Goal: Information Seeking & Learning: Get advice/opinions

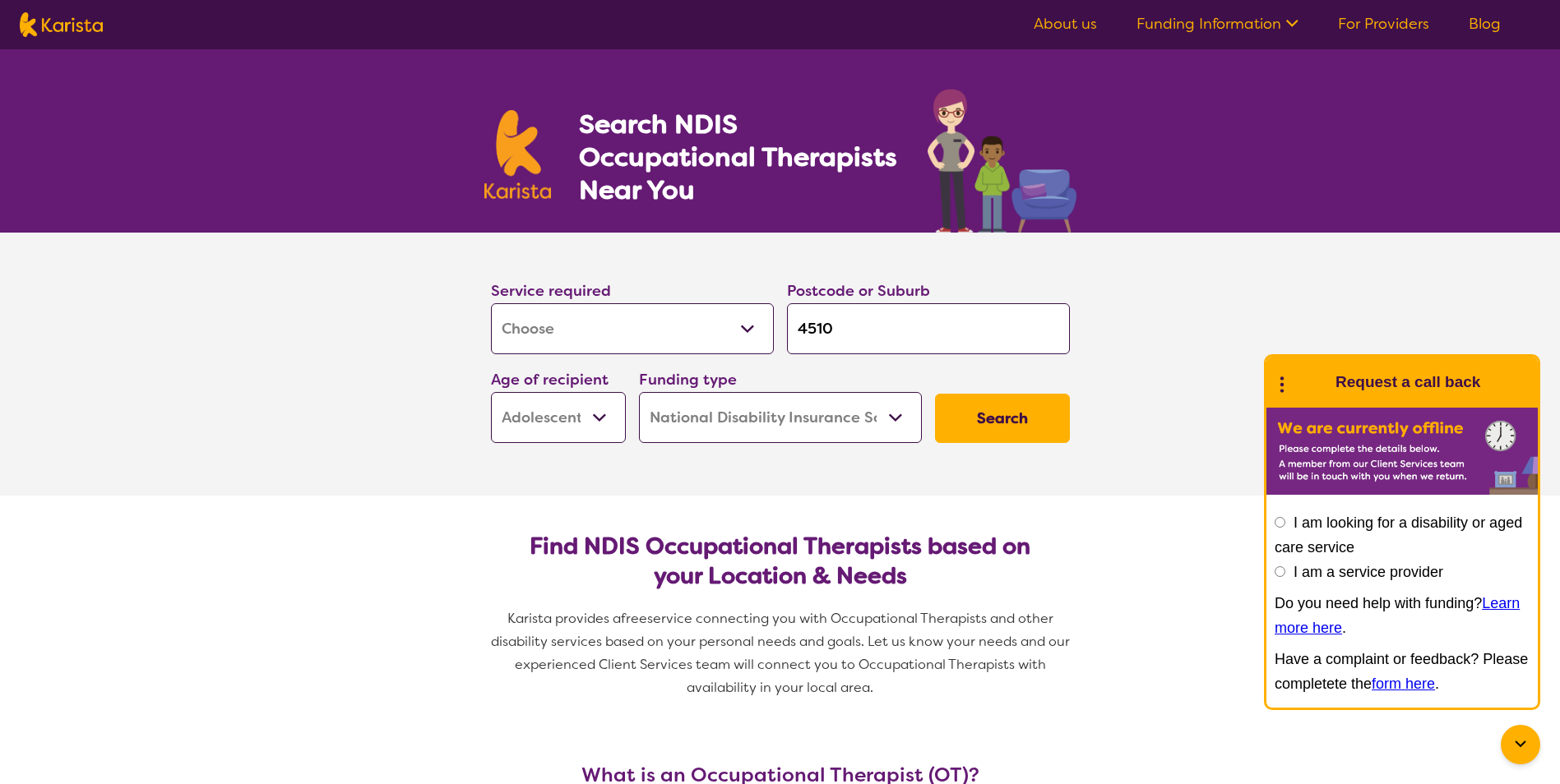
select select "[MEDICAL_DATA]"
select select "AS"
select select "NDIS"
select select "[MEDICAL_DATA]"
select select "AS"
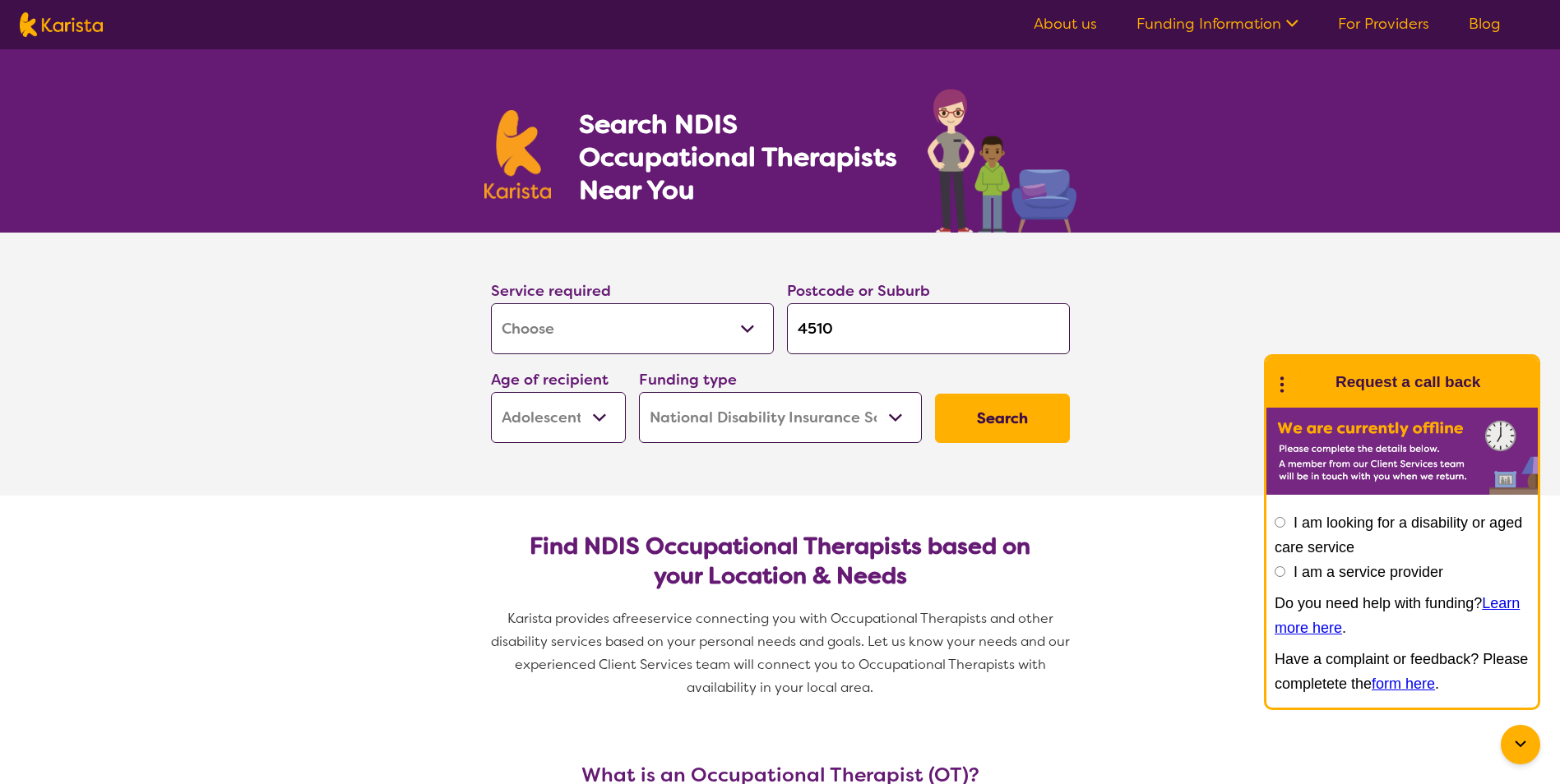
select select "NDIS"
click at [1008, 420] on button "Search" at bounding box center [1002, 418] width 135 height 49
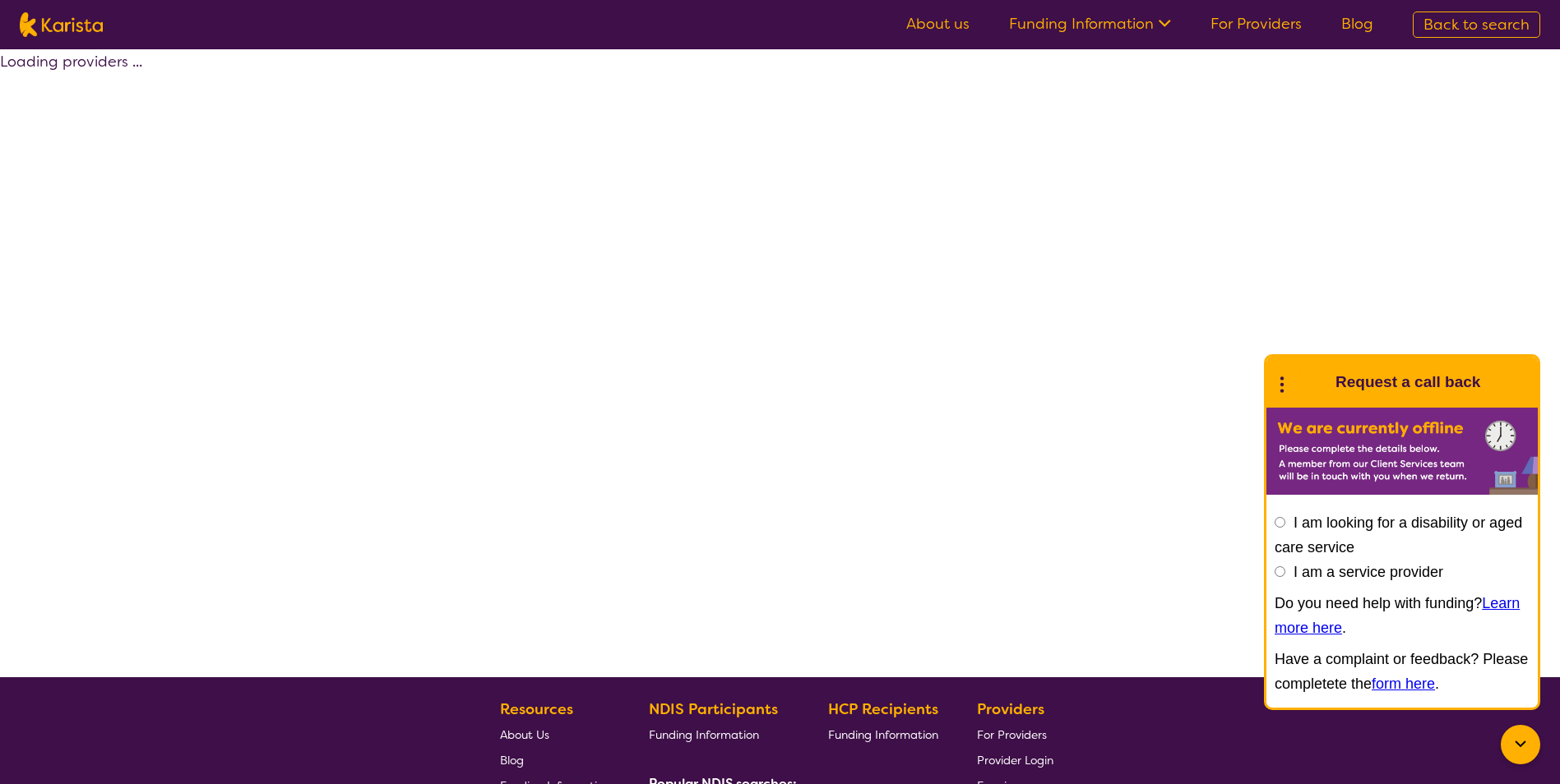
select select "by_score"
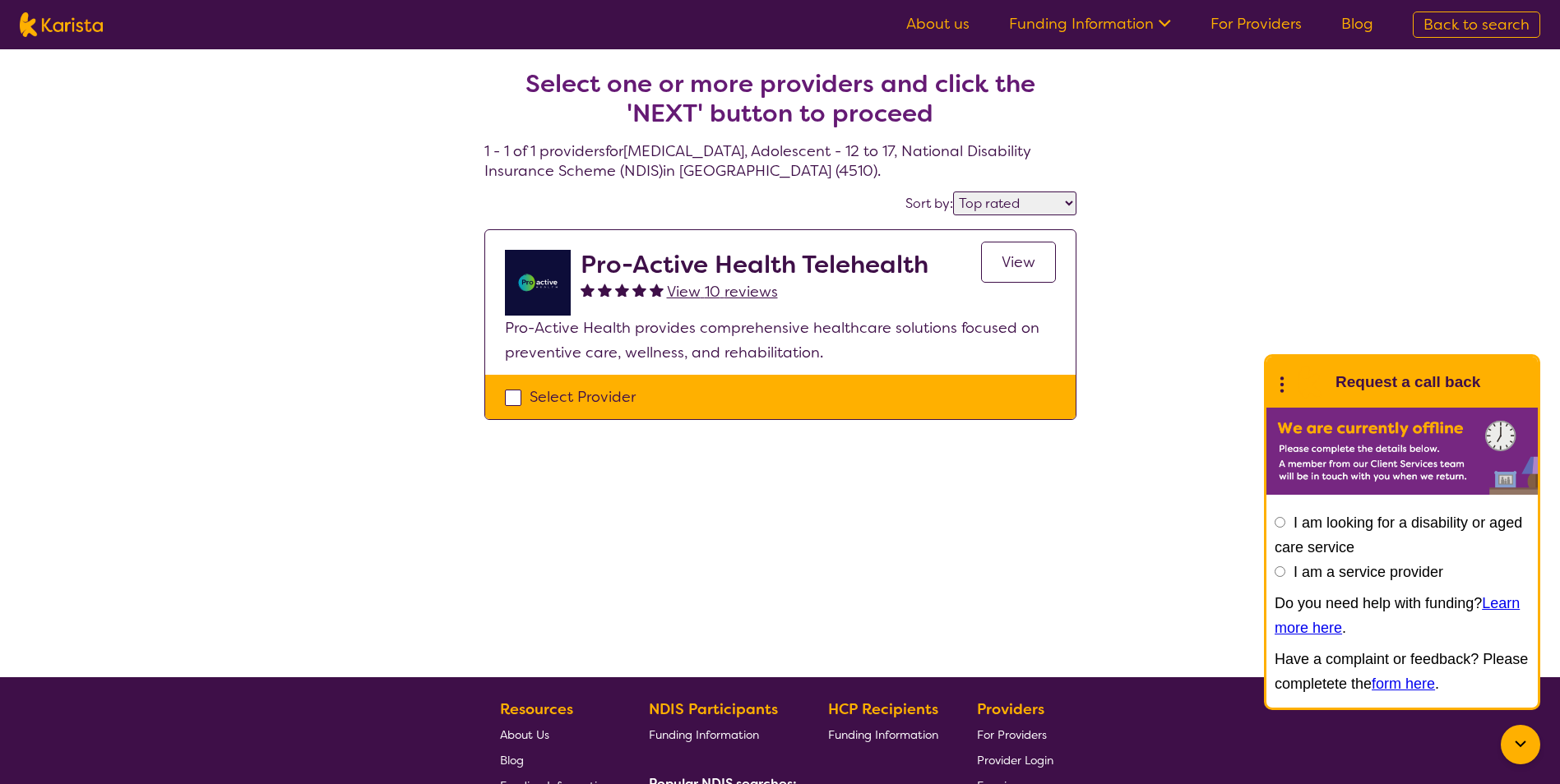
click at [693, 295] on span "View 10 reviews" at bounding box center [722, 292] width 111 height 20
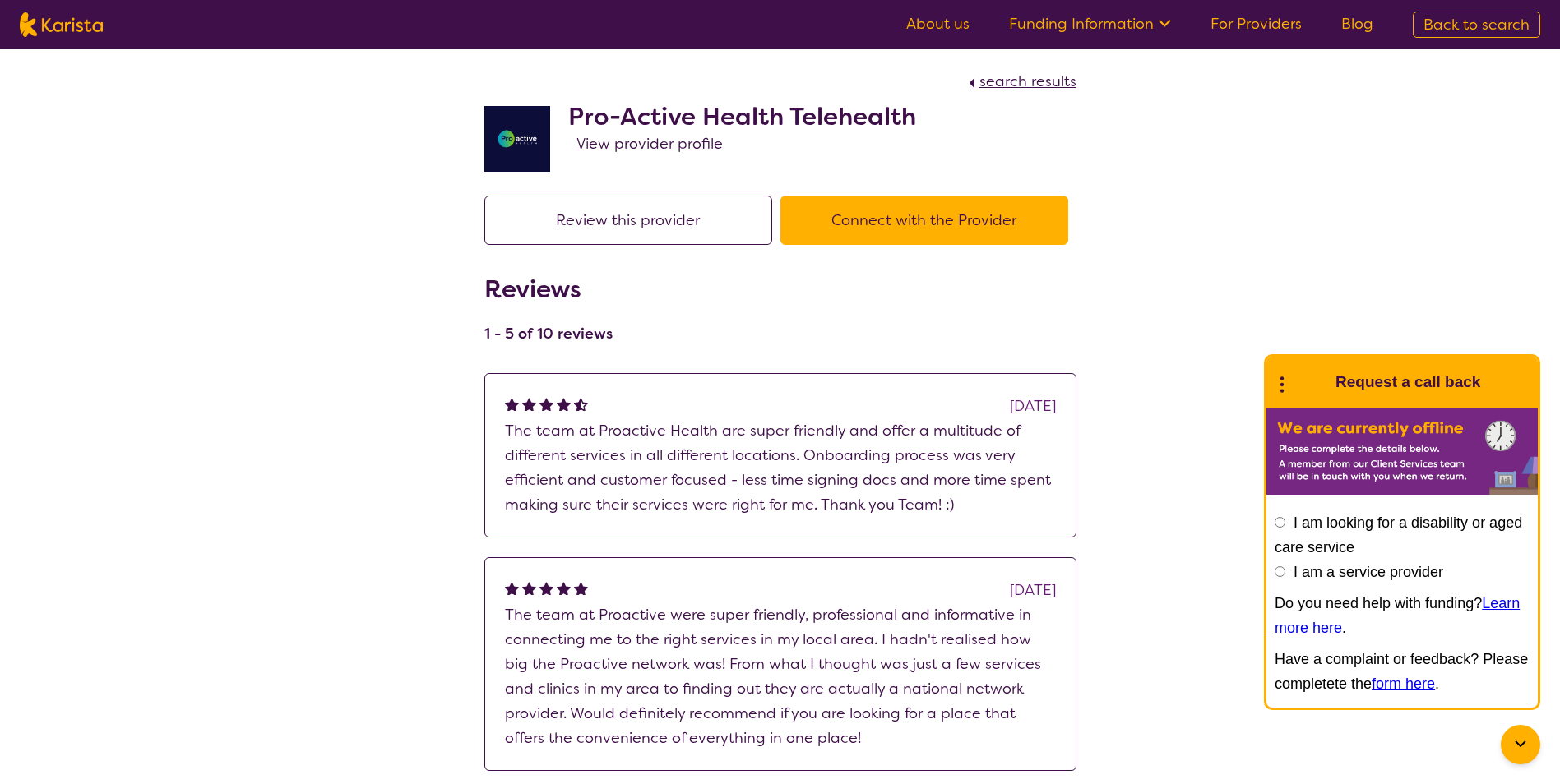
select select "by_score"
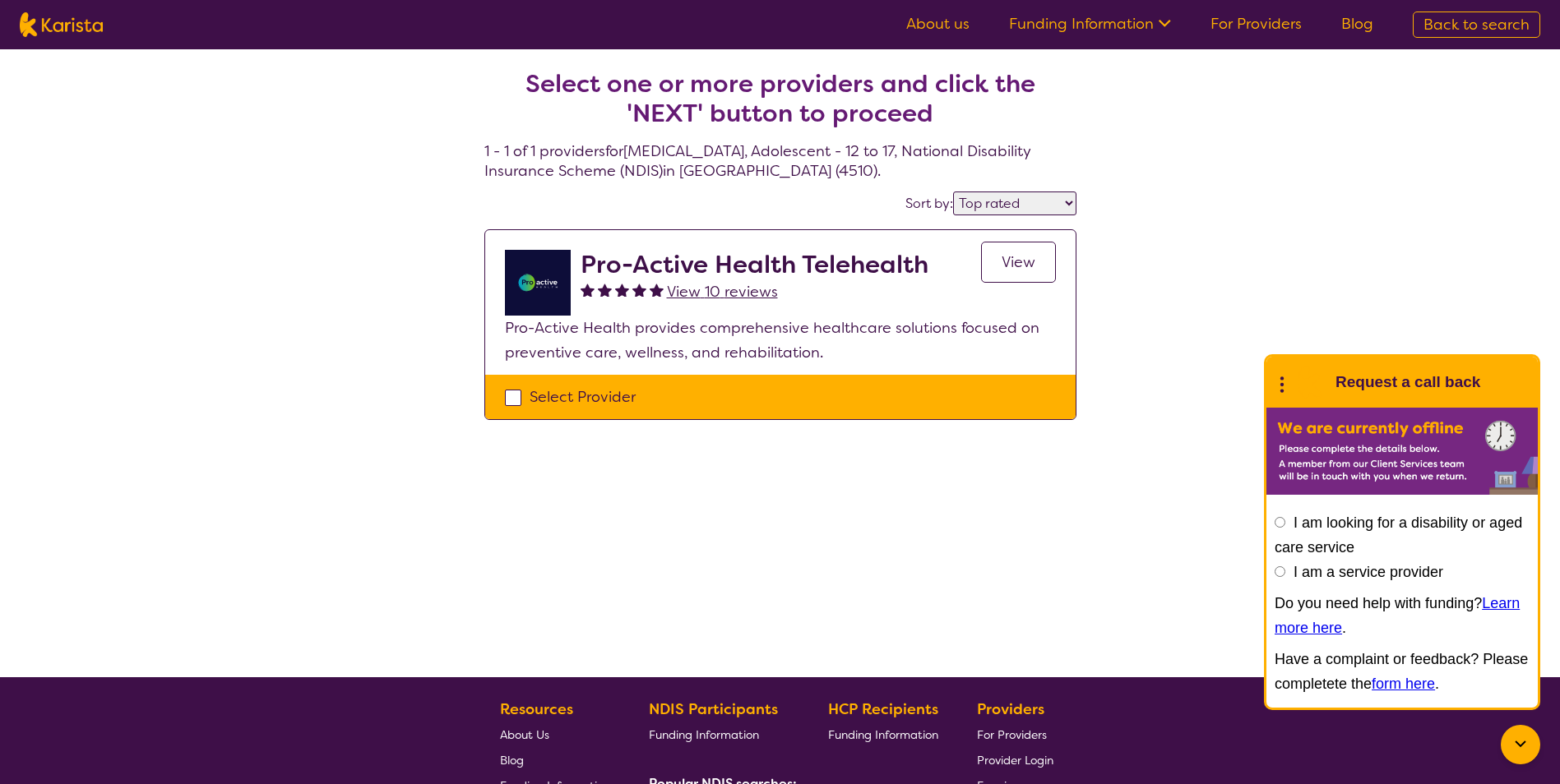
select select "[MEDICAL_DATA]"
select select "AS"
select select "NDIS"
select select "[MEDICAL_DATA]"
select select "AS"
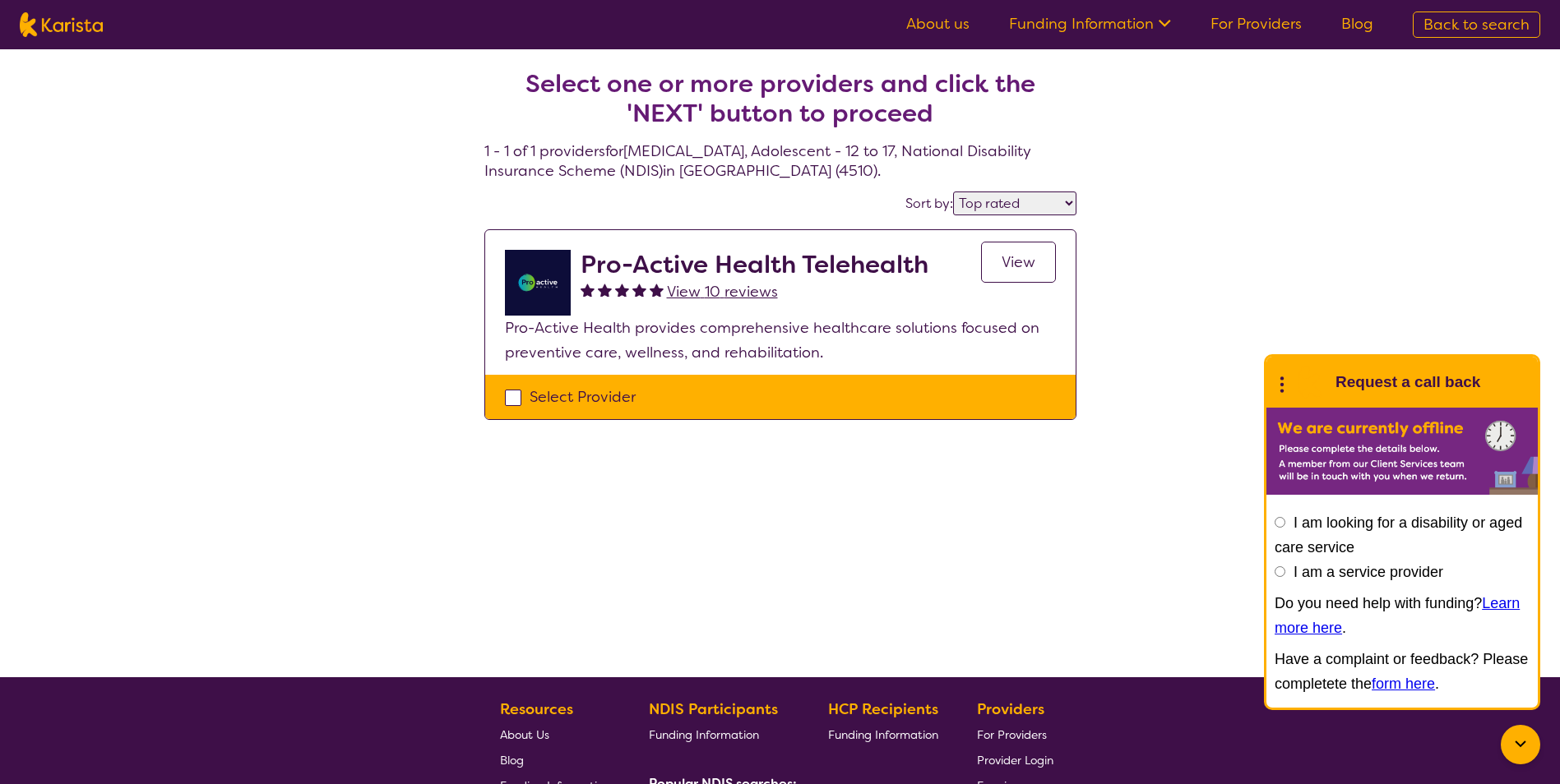
select select "NDIS"
